Goal: Transaction & Acquisition: Purchase product/service

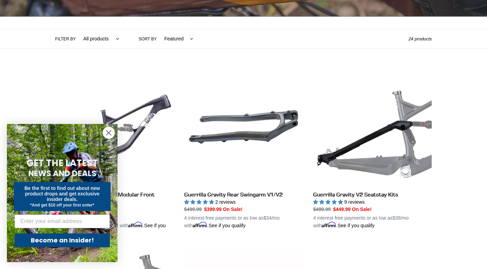
click at [110, 133] on icon "Close dialog" at bounding box center [108, 133] width 5 height 5
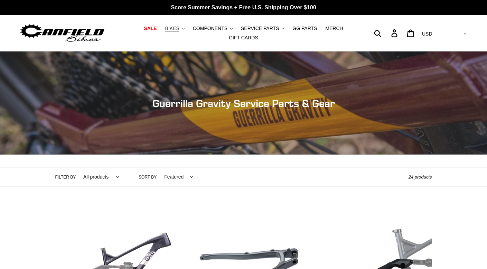
click at [182, 30] on icon ".cls-1{fill:#231f20}" at bounding box center [183, 29] width 2 height 2
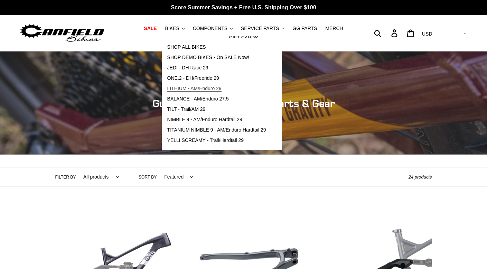
click at [167, 90] on span "LITHIUM - AM/Enduro 29" at bounding box center [194, 89] width 54 height 6
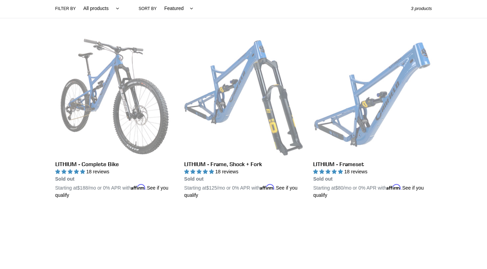
scroll to position [50, 0]
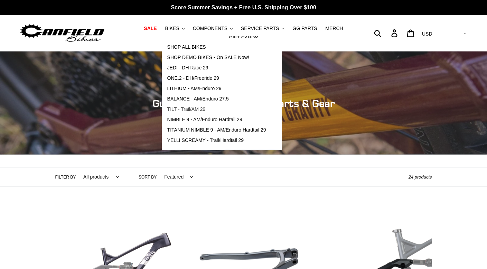
click at [187, 112] on span "TILT - Trail/AM 29" at bounding box center [186, 109] width 38 height 6
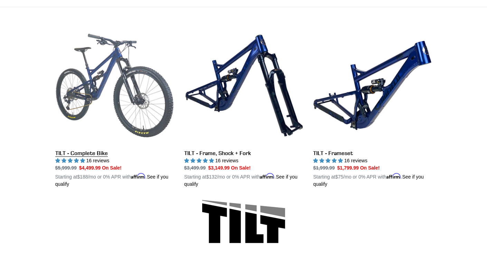
scroll to position [173, 0]
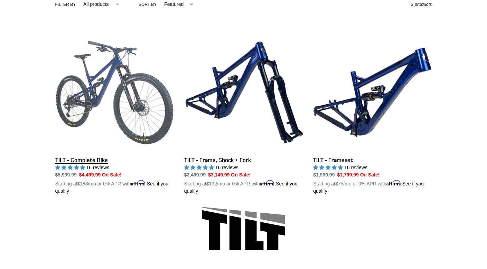
click at [126, 93] on link "TILT - Complete Bike" at bounding box center [114, 114] width 119 height 162
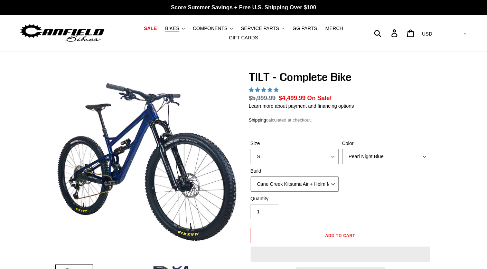
click at [332, 177] on select "Cane Creek Kitsuma Air + Helm MKII 140 + SRAM GX Cane Creek Kitsuma Air + Helm …" at bounding box center [295, 184] width 88 height 15
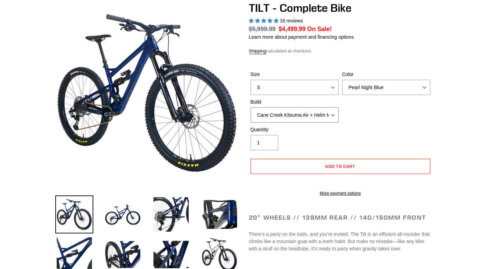
select select "highest-rating"
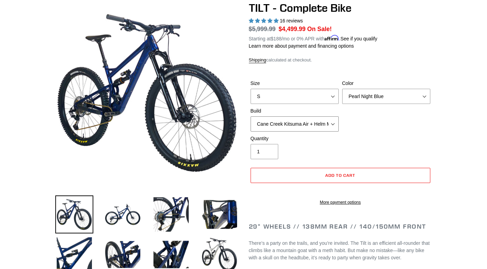
select select "Fox Float X + 36 SL Factory Grip X 140 + SRAM GX"
click at [251, 116] on select "Cane Creek Kitsuma Air + Helm MKII 140 + SRAM GX Cane Creek Kitsuma Air + Helm …" at bounding box center [295, 123] width 88 height 15
click at [422, 93] on select "Pearl Night Blue Stealth Silver Raw" at bounding box center [386, 96] width 88 height 15
click at [426, 93] on select "Pearl Night Blue Stealth Silver Raw" at bounding box center [386, 96] width 88 height 15
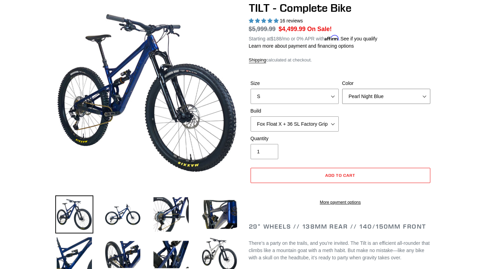
select select "Stealth Silver"
click at [342, 89] on select "Pearl Night Blue Stealth Silver Raw" at bounding box center [386, 96] width 88 height 15
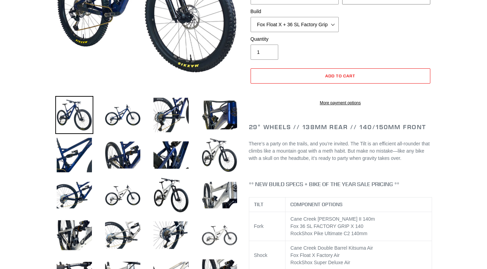
scroll to position [173, 0]
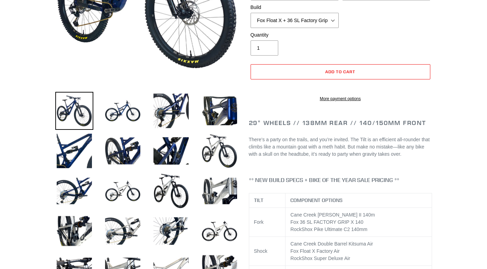
drag, startPoint x: 217, startPoint y: 190, endPoint x: 54, endPoint y: 195, distance: 162.5
click at [217, 190] on img at bounding box center [219, 191] width 38 height 38
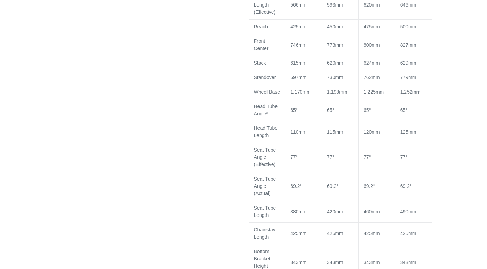
scroll to position [691, 0]
